Goal: Information Seeking & Learning: Compare options

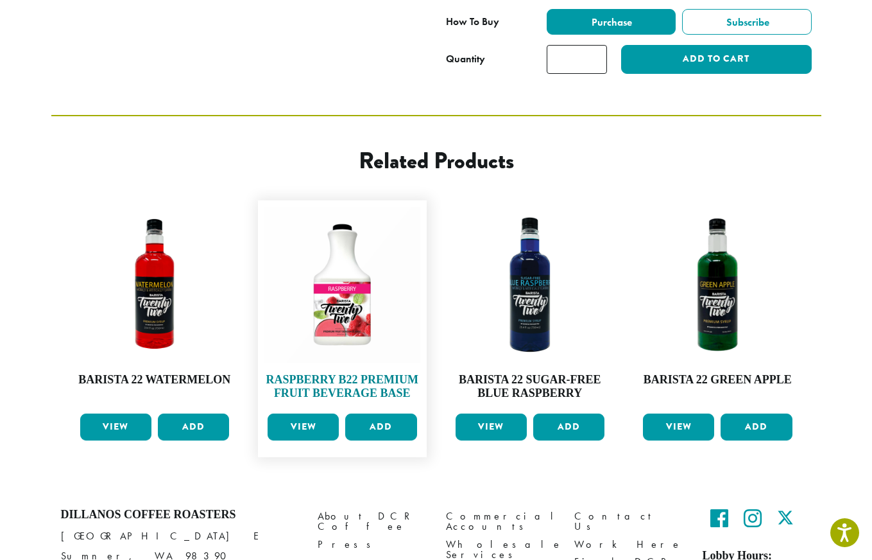
click at [314, 299] on img at bounding box center [342, 285] width 156 height 156
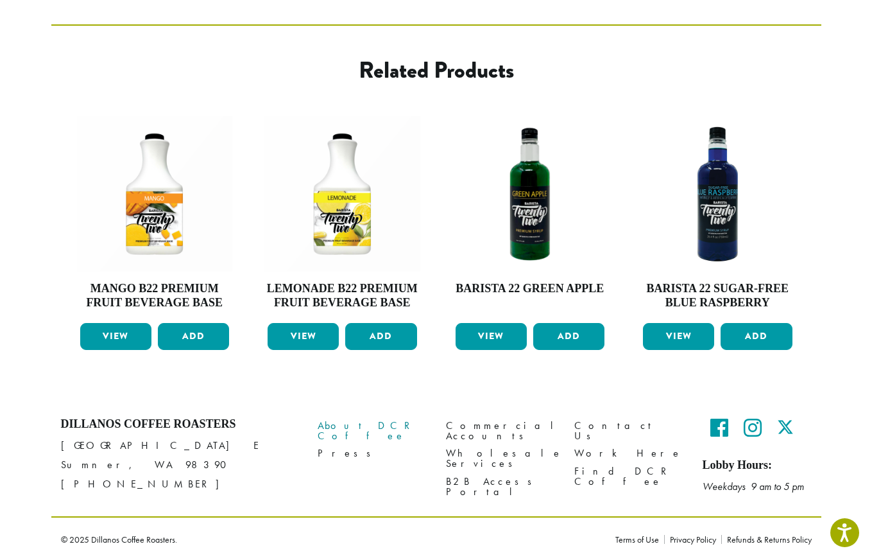
scroll to position [692, 0]
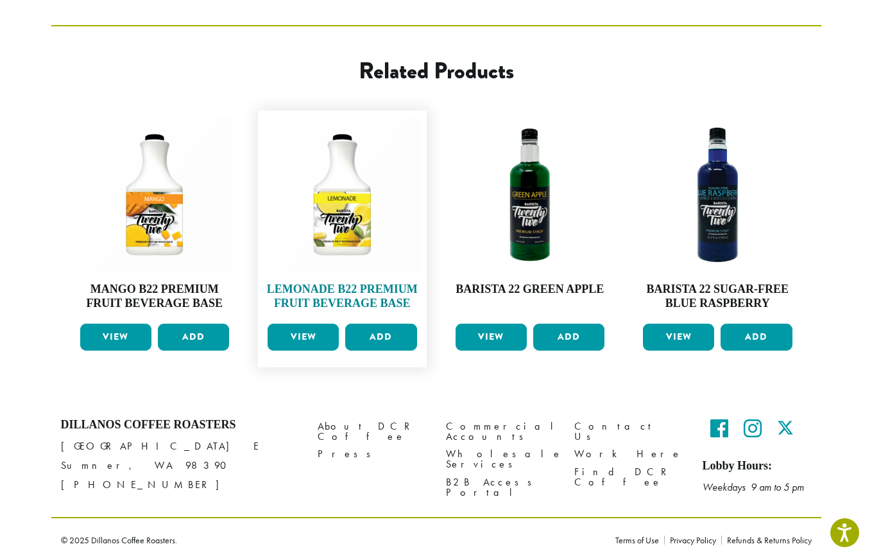
click at [357, 230] on img at bounding box center [342, 195] width 156 height 156
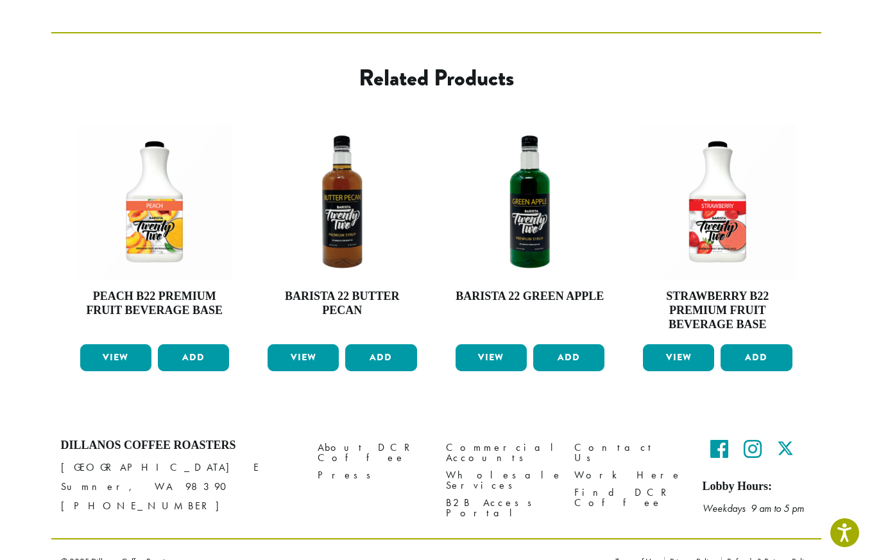
scroll to position [674, 0]
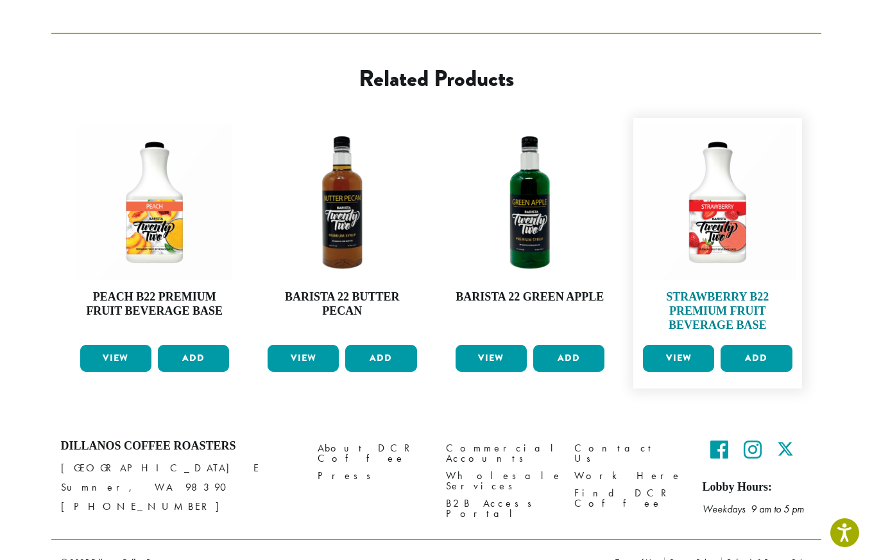
click at [723, 230] on img at bounding box center [718, 203] width 156 height 156
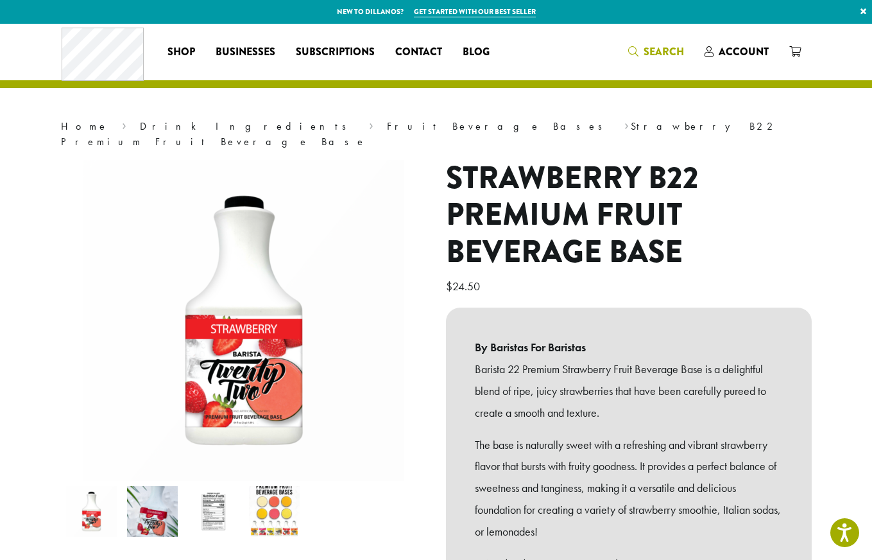
click at [647, 55] on span "Search" at bounding box center [664, 51] width 40 height 15
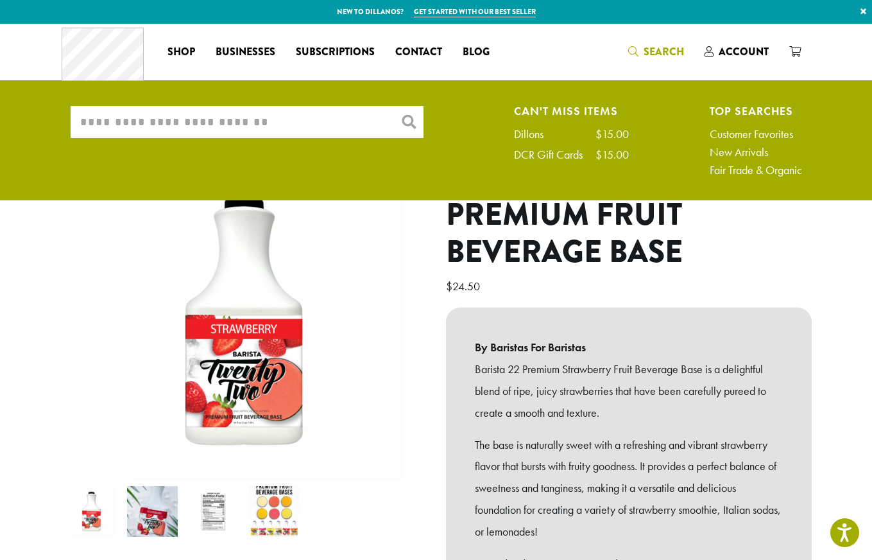
click at [212, 131] on input "What are you searching for?" at bounding box center [247, 122] width 353 height 32
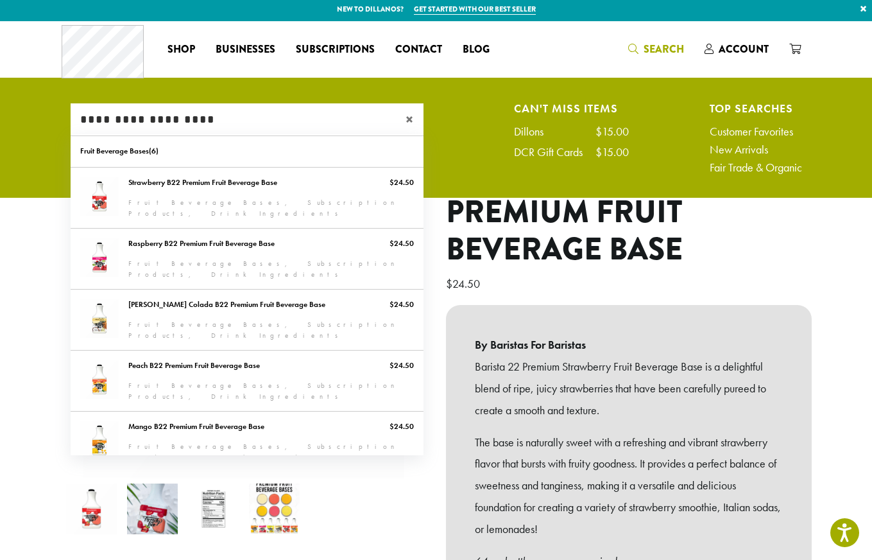
scroll to position [4, 0]
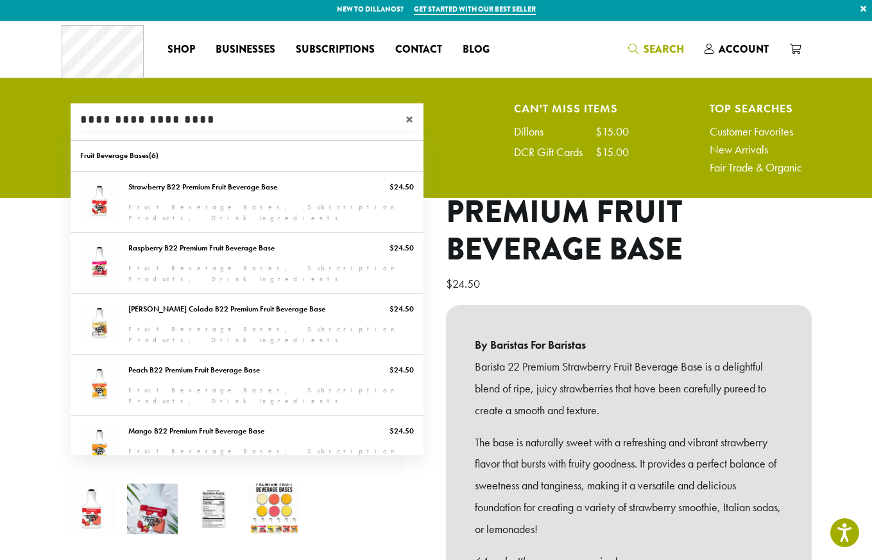
type input "**********"
click at [867, 390] on section "**********" at bounding box center [436, 373] width 872 height 705
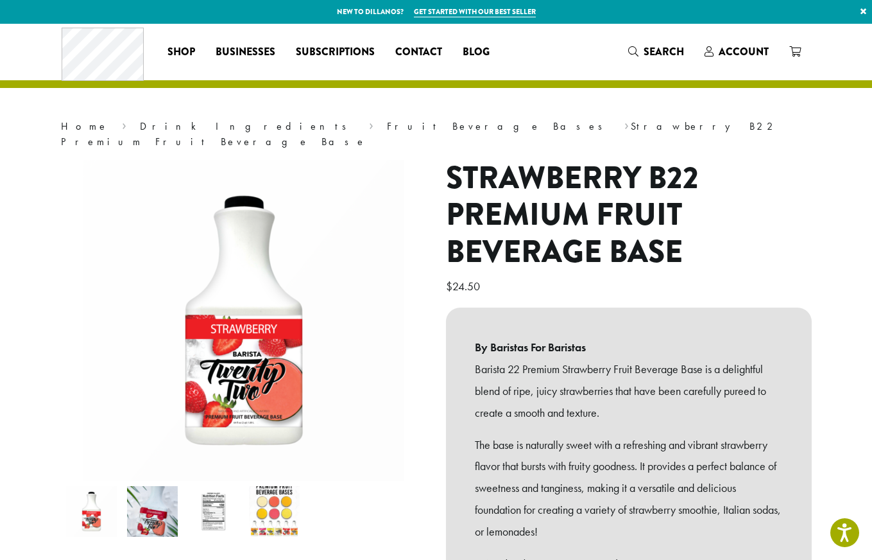
scroll to position [0, 0]
